Goal: Transaction & Acquisition: Subscribe to service/newsletter

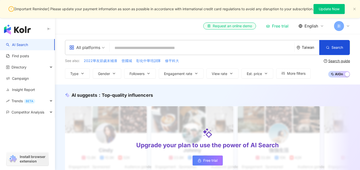
click at [315, 27] on span "English" at bounding box center [312, 26] width 14 height 6
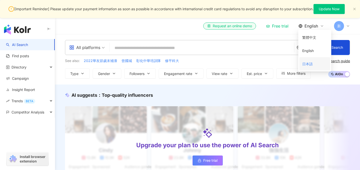
click at [309, 60] on div "日本語" at bounding box center [315, 64] width 25 height 9
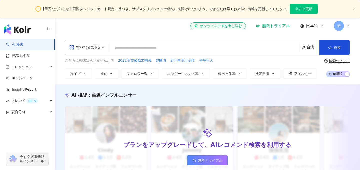
click at [313, 27] on span "日本語" at bounding box center [312, 26] width 12 height 6
click at [309, 36] on div "繁體中文" at bounding box center [316, 37] width 25 height 9
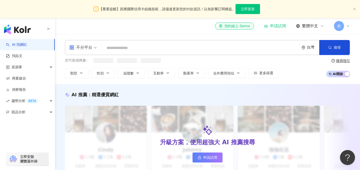
click at [341, 29] on span "新" at bounding box center [339, 26] width 10 height 10
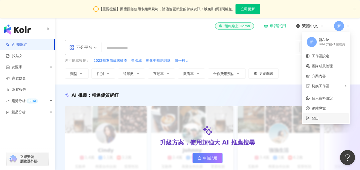
click at [316, 121] on li "登出" at bounding box center [326, 118] width 46 height 10
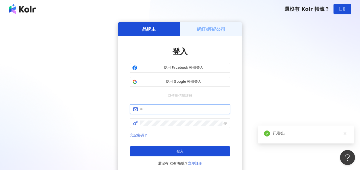
click at [162, 111] on input "text" at bounding box center [183, 110] width 87 height 6
type input "**********"
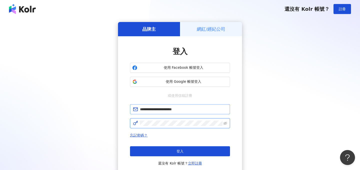
click button "登入" at bounding box center [180, 151] width 100 height 10
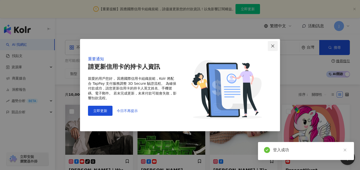
click at [275, 48] on icon "close" at bounding box center [273, 46] width 4 height 4
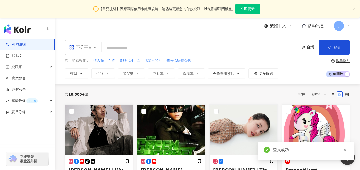
click at [279, 28] on span "繁體中文" at bounding box center [278, 26] width 16 height 6
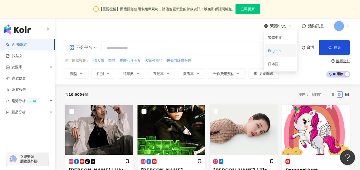
click at [276, 47] on div "English" at bounding box center [280, 50] width 25 height 9
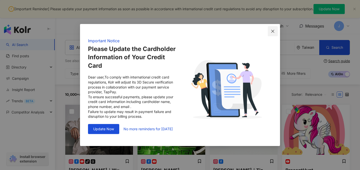
click at [276, 30] on span "Close" at bounding box center [273, 31] width 10 height 4
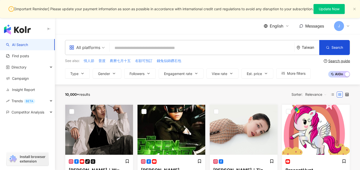
click at [279, 27] on span "English" at bounding box center [277, 26] width 14 height 6
click at [275, 63] on div "日本語" at bounding box center [279, 64] width 25 height 9
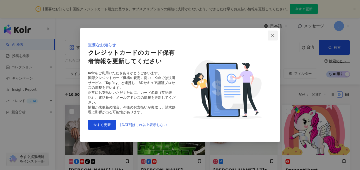
click at [276, 36] on span "Close" at bounding box center [273, 36] width 10 height 4
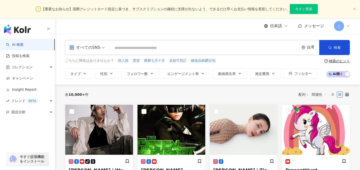
click at [279, 28] on span "日本語" at bounding box center [276, 26] width 12 height 6
click at [274, 39] on div "繁體中文" at bounding box center [280, 37] width 25 height 9
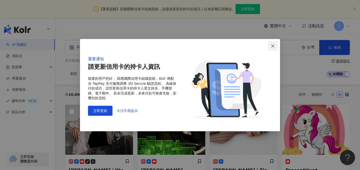
click at [272, 49] on button "Close" at bounding box center [273, 46] width 10 height 10
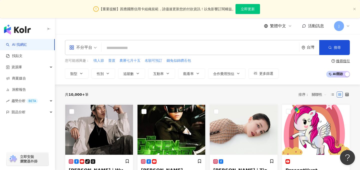
click at [337, 28] on span "J" at bounding box center [339, 26] width 10 height 10
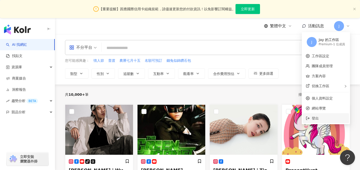
click at [315, 116] on span "登出" at bounding box center [329, 119] width 34 height 6
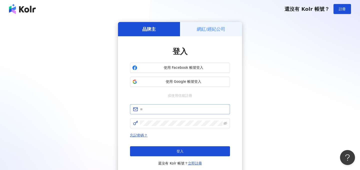
click at [155, 113] on span at bounding box center [180, 109] width 100 height 10
type input "*"
type input "**********"
click button "登入" at bounding box center [180, 151] width 100 height 10
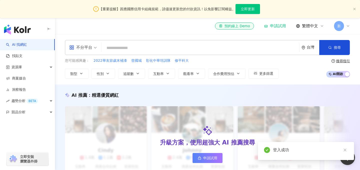
click at [340, 29] on span "新" at bounding box center [339, 26] width 10 height 10
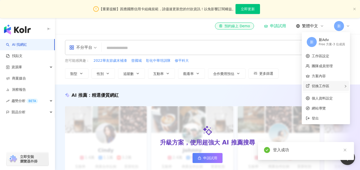
click at [321, 89] on div "切換工作區" at bounding box center [326, 86] width 46 height 10
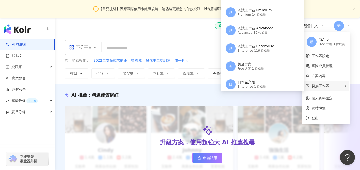
scroll to position [274, 0]
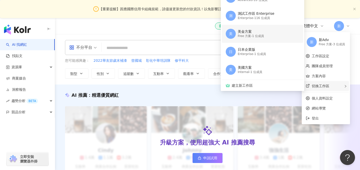
click at [260, 38] on div "Free 方案 - 1 位成員" at bounding box center [251, 36] width 26 height 4
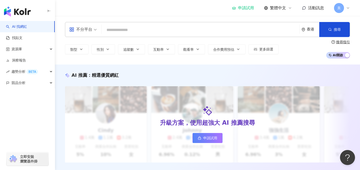
click at [340, 10] on span "美" at bounding box center [340, 8] width 4 height 6
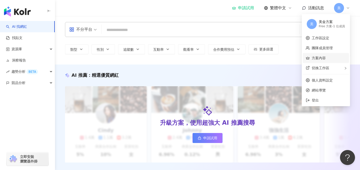
click at [323, 57] on link "方案內容" at bounding box center [319, 58] width 14 height 4
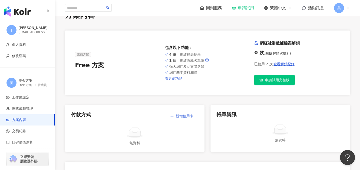
scroll to position [15, 0]
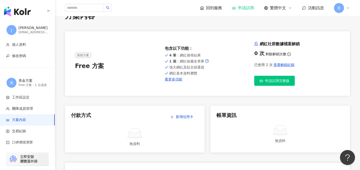
click at [343, 9] on span "美" at bounding box center [339, 8] width 10 height 10
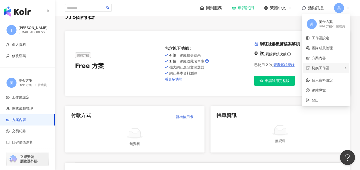
click at [316, 70] on span "切換工作區" at bounding box center [321, 68] width 18 height 4
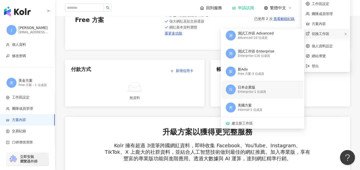
scroll to position [78, 0]
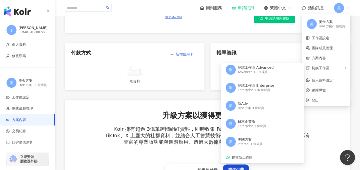
click at [185, 78] on div "無資料" at bounding box center [135, 74] width 128 height 19
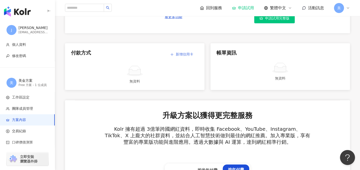
click at [186, 56] on button "新增信用卡" at bounding box center [182, 54] width 34 height 10
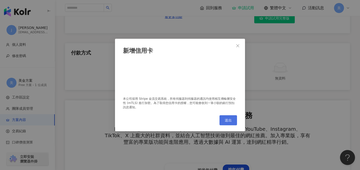
click at [227, 122] on span "送出" at bounding box center [228, 120] width 7 height 4
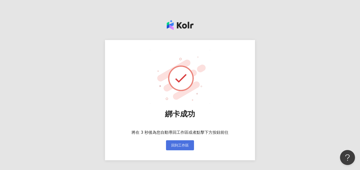
click at [182, 145] on span "回到工作區" at bounding box center [180, 145] width 18 height 4
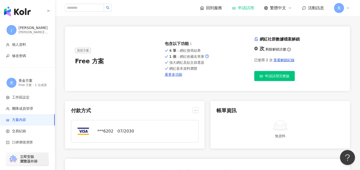
scroll to position [20, 0]
click at [341, 8] on span "美" at bounding box center [339, 8] width 10 height 10
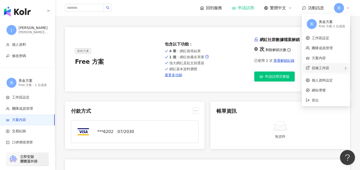
click at [323, 69] on span "切換工作區" at bounding box center [321, 68] width 18 height 4
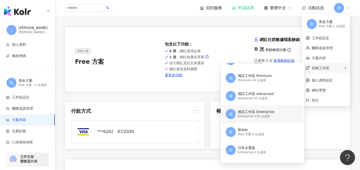
scroll to position [262, 0]
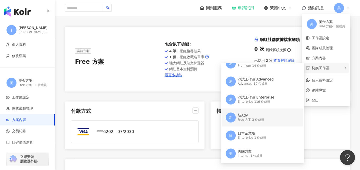
click at [257, 119] on div "Free 方案 - 3 位成員" at bounding box center [251, 120] width 26 height 4
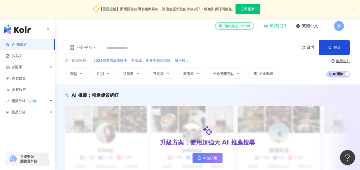
click at [250, 11] on button "立即更新" at bounding box center [248, 9] width 25 height 10
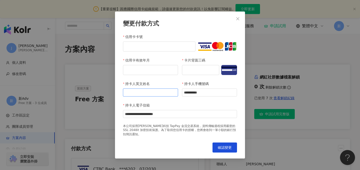
click at [139, 97] on input "持卡人英文姓名" at bounding box center [150, 93] width 55 height 8
type input "***"
click at [226, 147] on span "確認變更" at bounding box center [225, 148] width 14 height 4
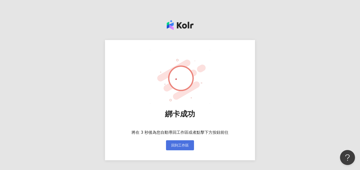
click at [178, 141] on button "回到工作區" at bounding box center [180, 145] width 28 height 10
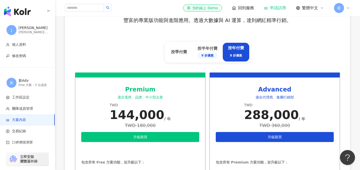
scroll to position [201, 0]
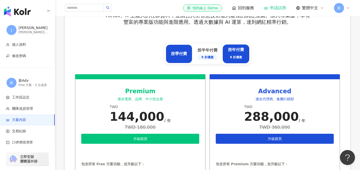
click at [177, 56] on div "按季付費" at bounding box center [179, 54] width 16 height 6
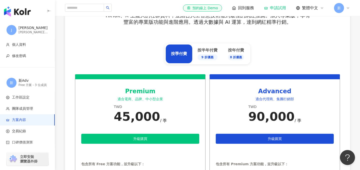
scroll to position [201, 0]
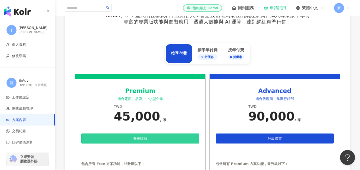
click at [151, 137] on button "升級購買" at bounding box center [140, 139] width 118 height 10
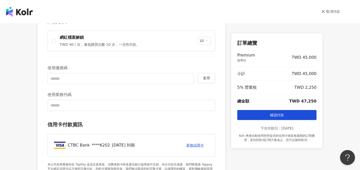
scroll to position [127, 0]
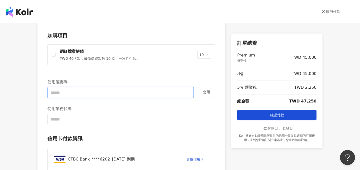
click at [74, 96] on input "text" at bounding box center [121, 92] width 146 height 11
type input "******"
click at [212, 94] on button "套用" at bounding box center [207, 92] width 18 height 10
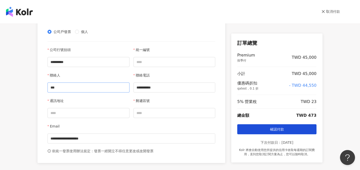
scroll to position [300, 0]
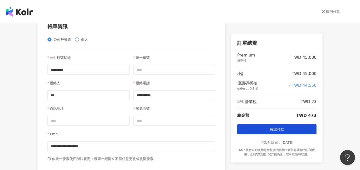
click at [81, 40] on span "個人" at bounding box center [84, 40] width 11 height 6
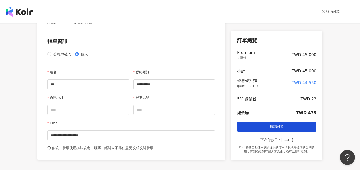
scroll to position [286, 0]
click at [158, 88] on input "**********" at bounding box center [175, 85] width 82 height 10
type input "**********"
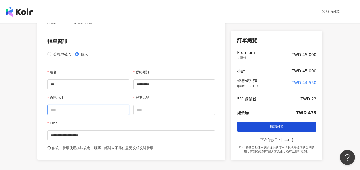
type input "**********"
type input "***"
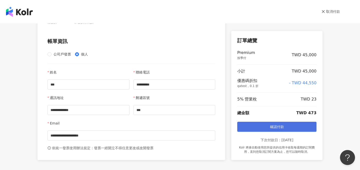
click at [256, 128] on button "確認付款" at bounding box center [276, 127] width 79 height 10
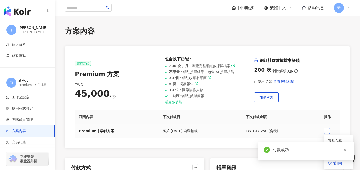
click at [326, 129] on button "button" at bounding box center [327, 131] width 6 height 6
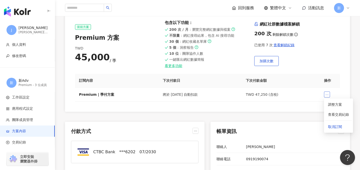
scroll to position [70, 0]
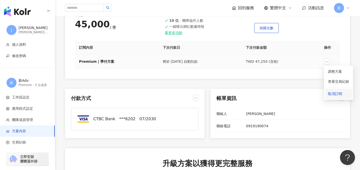
click at [336, 93] on span "取消訂閱" at bounding box center [338, 94] width 21 height 6
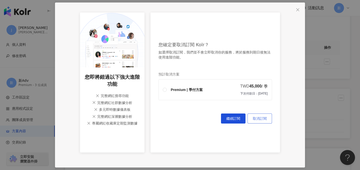
click at [259, 117] on span "取消訂閱" at bounding box center [260, 119] width 14 height 4
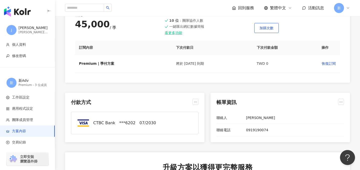
click at [341, 7] on span "新" at bounding box center [340, 8] width 4 height 6
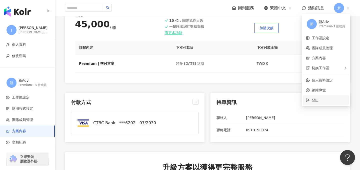
click at [316, 104] on li "登出" at bounding box center [326, 100] width 46 height 10
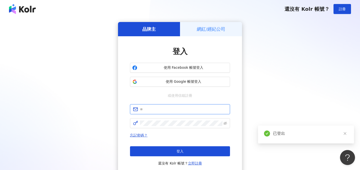
click at [162, 111] on input "text" at bounding box center [183, 110] width 87 height 6
type input "**********"
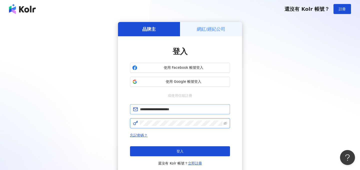
click button "登入" at bounding box center [180, 151] width 100 height 10
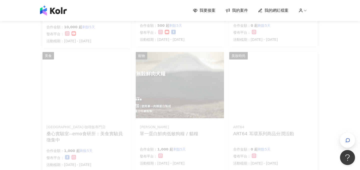
scroll to position [368, 0]
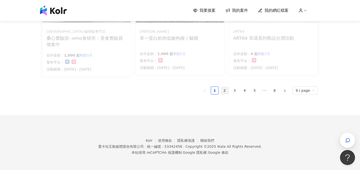
click at [227, 91] on link "2" at bounding box center [225, 91] width 8 height 8
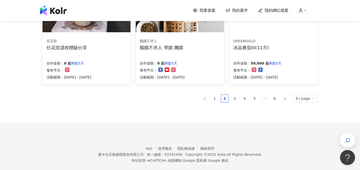
scroll to position [361, 0]
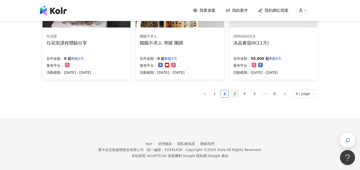
click at [236, 95] on link "3" at bounding box center [235, 94] width 8 height 8
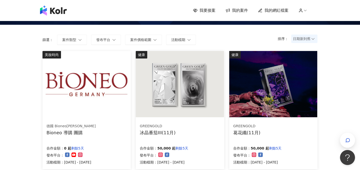
scroll to position [0, 0]
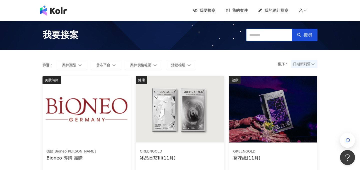
click at [258, 36] on input "text" at bounding box center [270, 35] width 46 height 13
type input "*****"
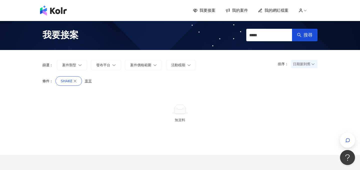
click at [91, 81] on span "重置" at bounding box center [88, 81] width 7 height 4
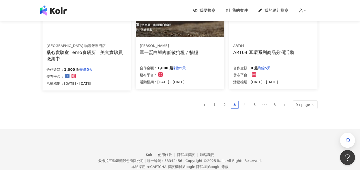
scroll to position [368, 0]
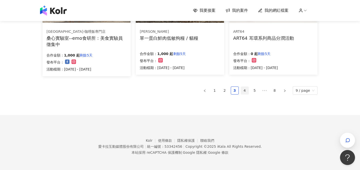
click at [249, 91] on link "4" at bounding box center [245, 91] width 8 height 8
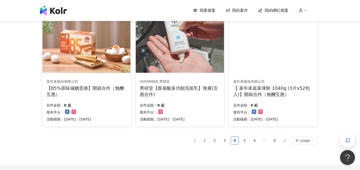
scroll to position [342, 0]
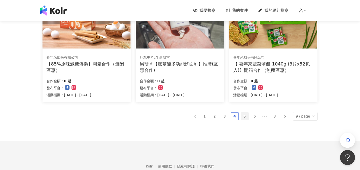
click at [246, 115] on link "5" at bounding box center [245, 117] width 8 height 8
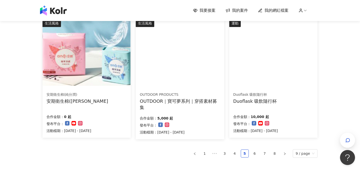
scroll to position [336, 0]
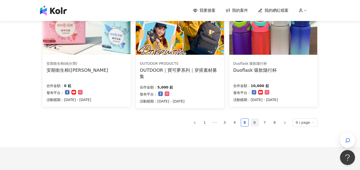
click at [255, 125] on link "6" at bounding box center [255, 123] width 8 height 8
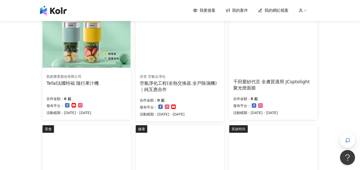
scroll to position [368, 0]
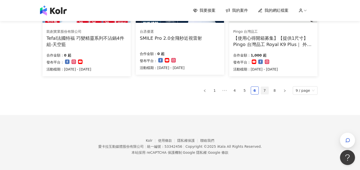
click at [266, 89] on link "7" at bounding box center [265, 91] width 8 height 8
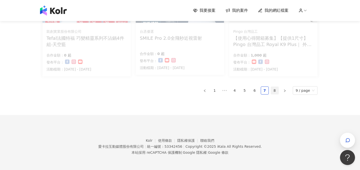
click at [277, 92] on link "8" at bounding box center [275, 91] width 8 height 8
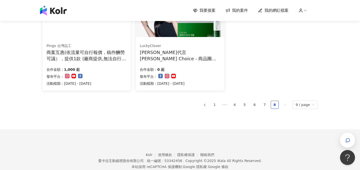
scroll to position [105, 0]
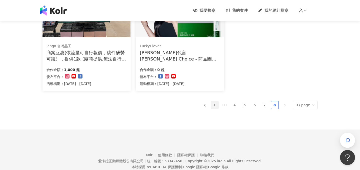
click at [216, 103] on link "1" at bounding box center [215, 105] width 8 height 8
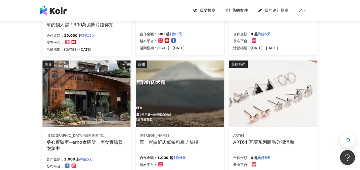
scroll to position [0, 0]
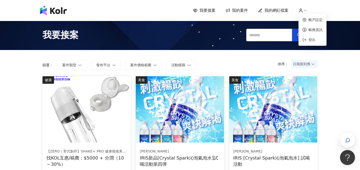
click at [302, 11] on icon at bounding box center [301, 11] width 3 height 1
click at [313, 41] on span "登出" at bounding box center [312, 40] width 7 height 4
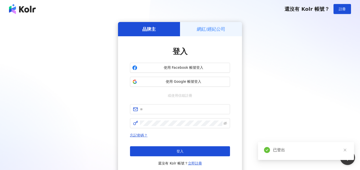
click at [217, 35] on div "網紅/經紀公司" at bounding box center [211, 29] width 62 height 14
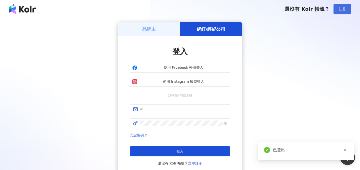
click at [345, 9] on span "註冊" at bounding box center [342, 9] width 7 height 4
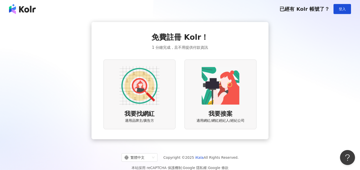
click at [200, 115] on div "我要接案 適用網紅/網紅經紀人/經紀公司" at bounding box center [221, 116] width 48 height 13
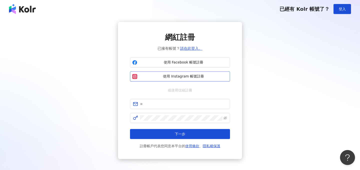
click at [191, 75] on span "使用 Instagram 帳號註冊" at bounding box center [183, 76] width 89 height 5
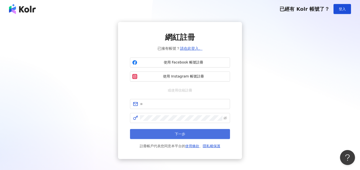
scroll to position [27, 0]
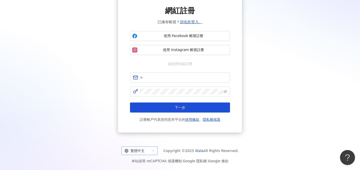
click at [143, 152] on div "繁體中文" at bounding box center [138, 151] width 26 height 8
click at [141, 131] on div "English" at bounding box center [142, 132] width 28 height 6
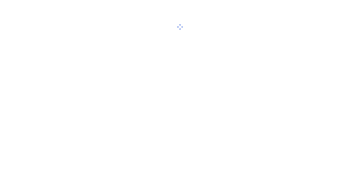
scroll to position [27, 0]
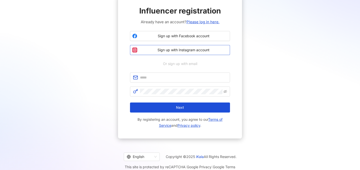
click at [209, 54] on button "Sign up with Instagram account" at bounding box center [180, 50] width 100 height 10
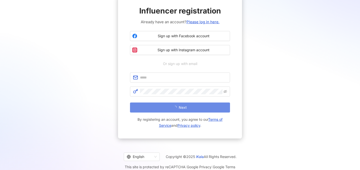
scroll to position [23, 0]
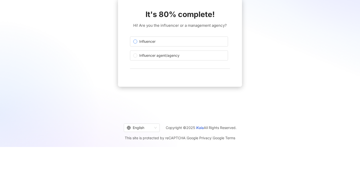
click at [153, 43] on span "Influencer" at bounding box center [147, 42] width 20 height 6
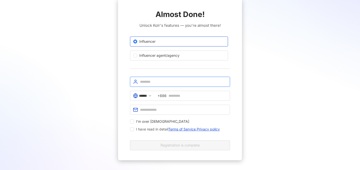
click at [156, 83] on input "text" at bounding box center [183, 82] width 87 height 6
type input "***"
click at [184, 97] on input "text" at bounding box center [198, 96] width 59 height 6
type input "**********"
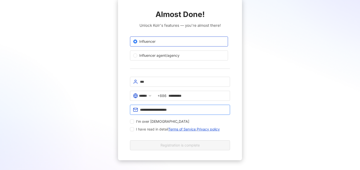
click at [190, 111] on input "**********" at bounding box center [183, 110] width 87 height 6
click at [268, 73] on div "**********" at bounding box center [180, 79] width 348 height 161
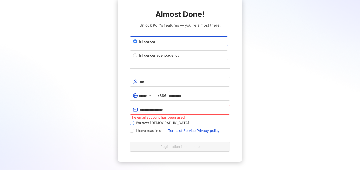
click at [141, 124] on span "I'm over 18 years old" at bounding box center [162, 123] width 57 height 6
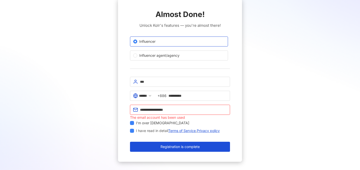
click at [156, 111] on input "**********" at bounding box center [183, 110] width 87 height 6
type input "**********"
click at [276, 109] on div "**********" at bounding box center [180, 80] width 348 height 163
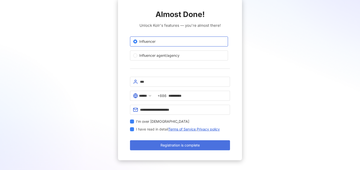
click at [184, 147] on span "Registration is complete" at bounding box center [180, 145] width 39 height 4
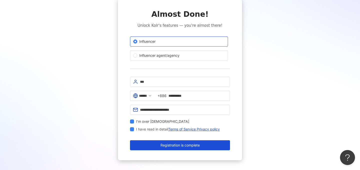
type input "**"
